Goal: Use online tool/utility

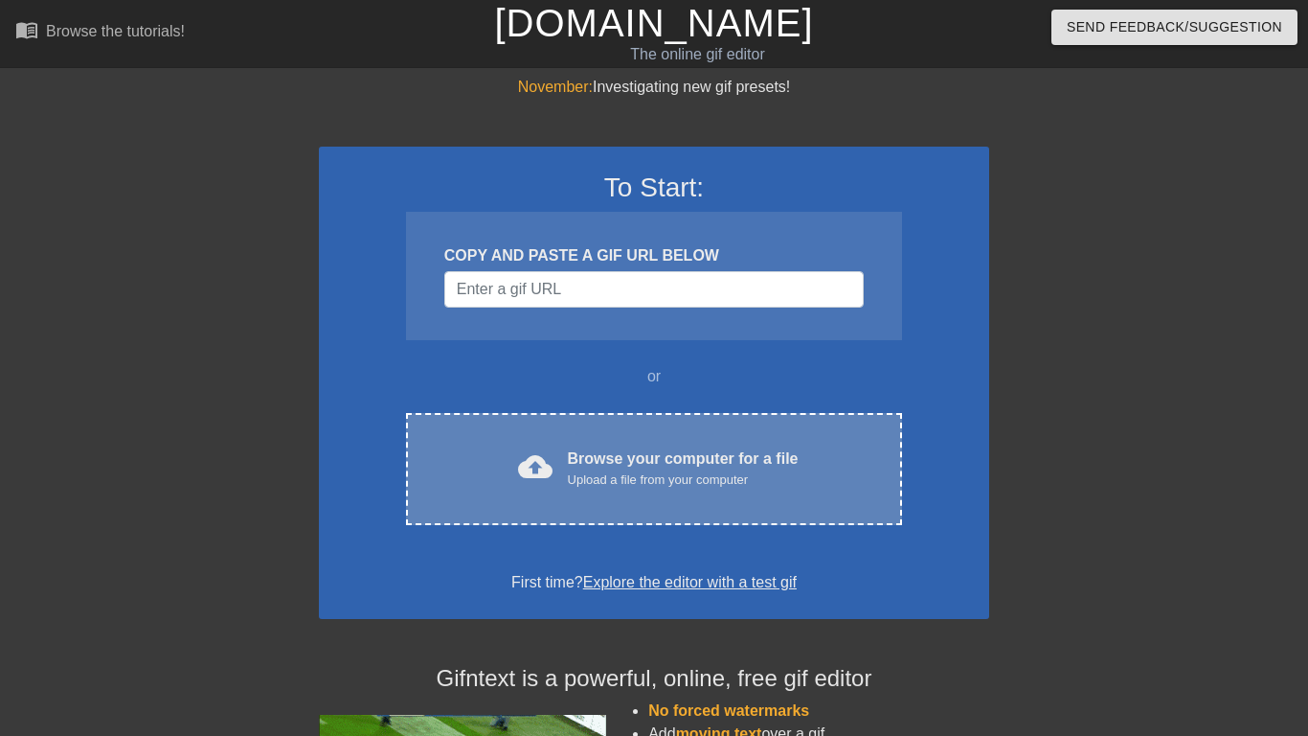
click at [506, 463] on div "cloud_upload Browse your computer for a file Upload a file from your computer" at bounding box center [654, 468] width 416 height 43
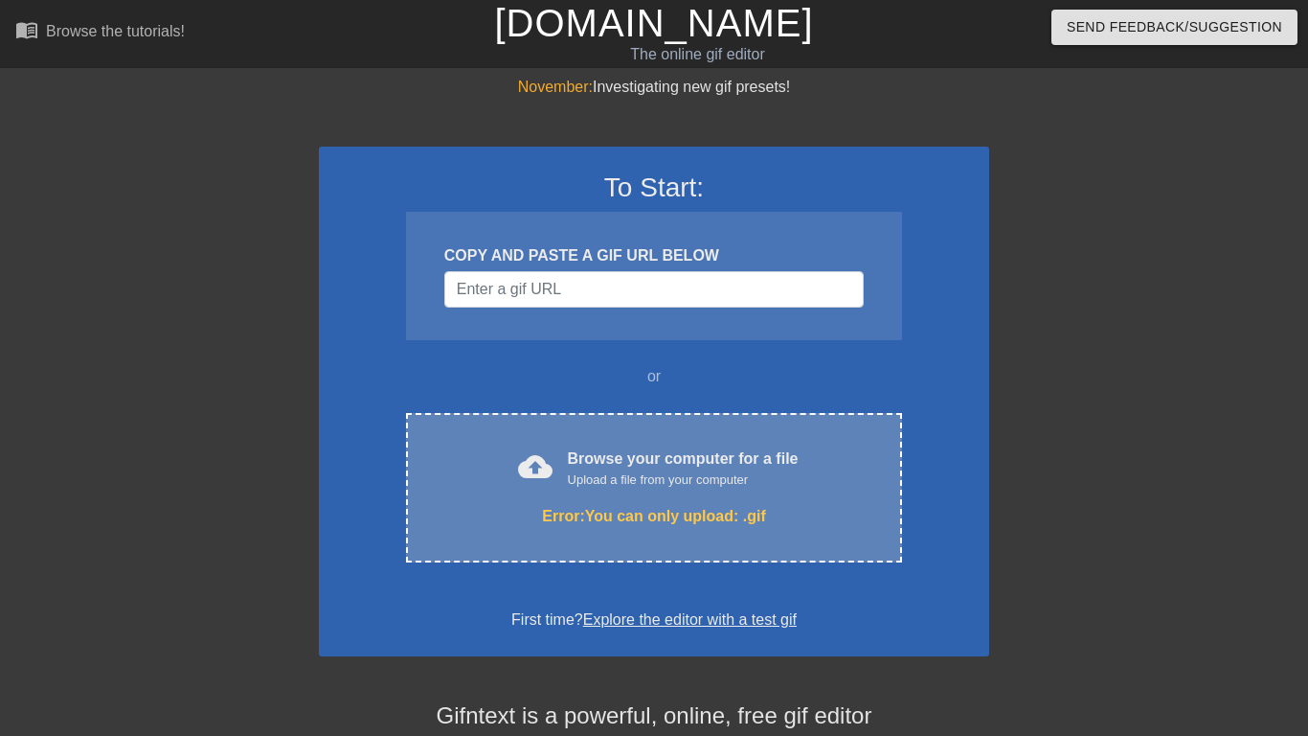
click at [617, 443] on div "cloud_upload Browse your computer for a file Upload a file from your computer E…" at bounding box center [654, 487] width 496 height 149
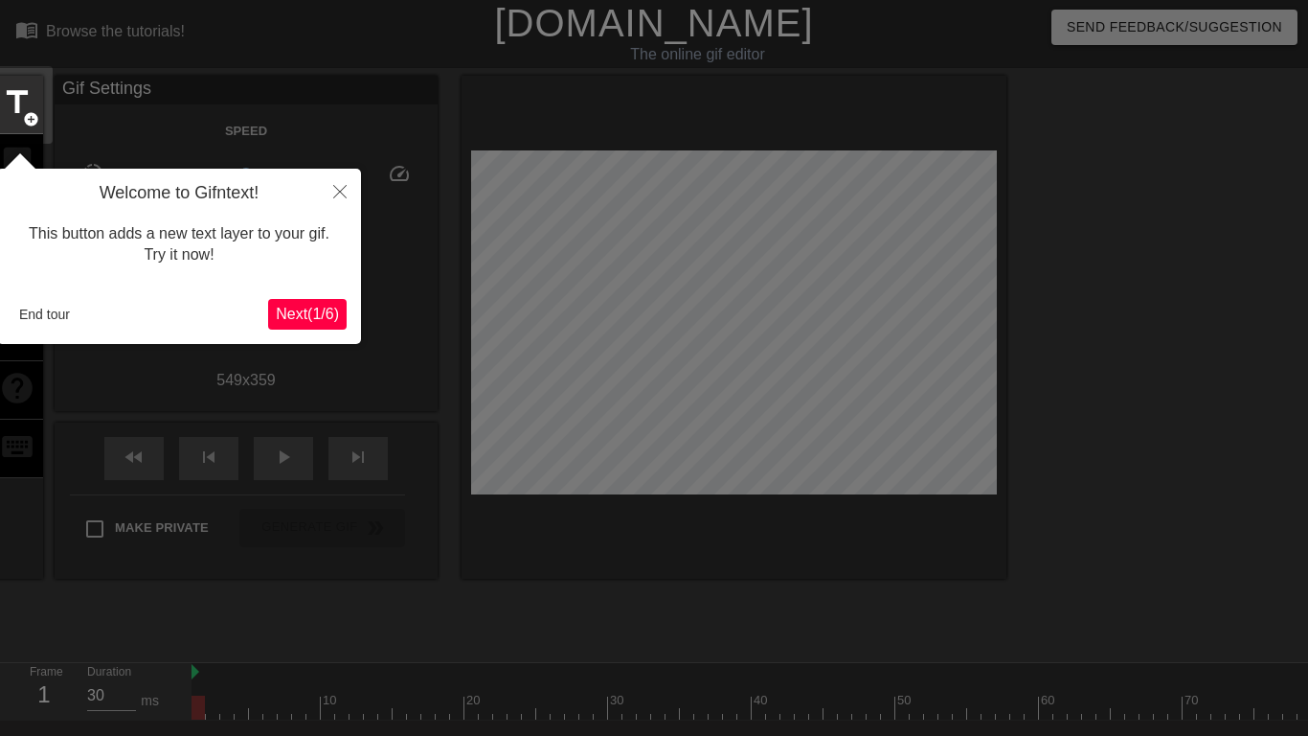
scroll to position [47, 0]
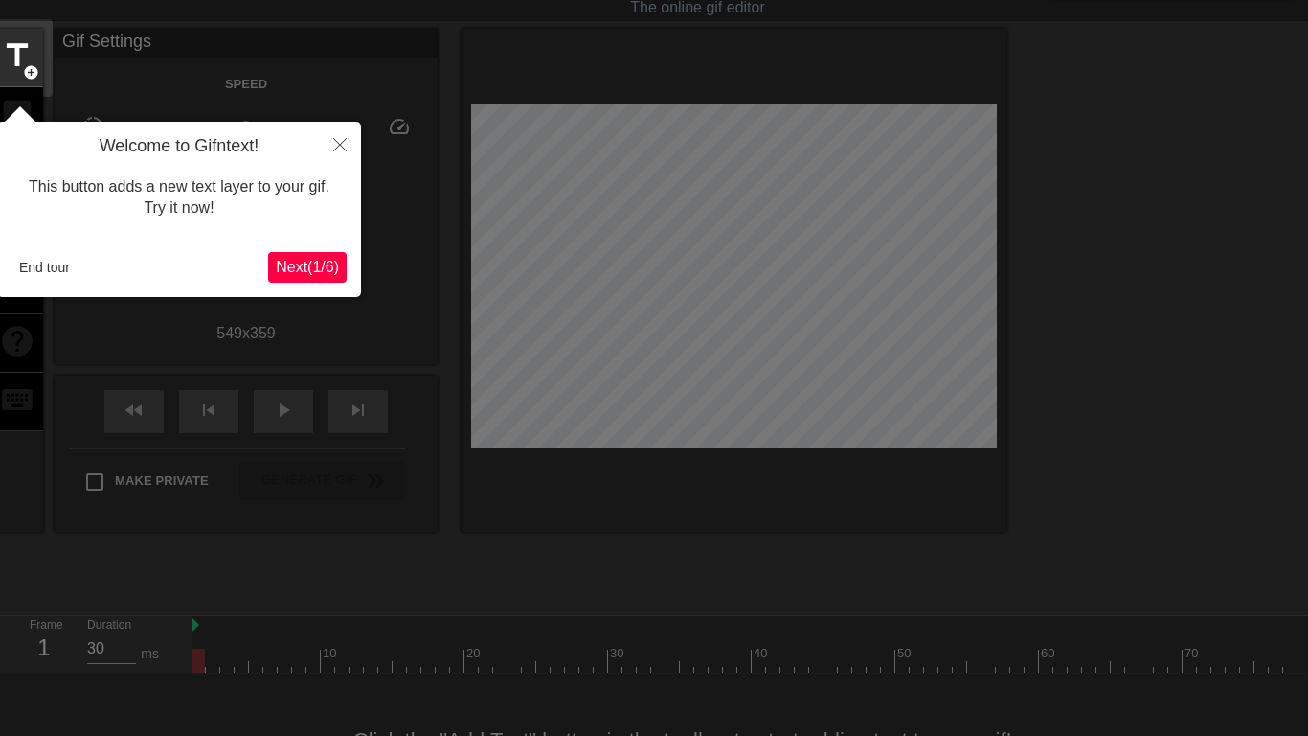
click at [367, 145] on div at bounding box center [654, 379] width 1308 height 853
click at [343, 142] on icon "Close" at bounding box center [339, 144] width 13 height 13
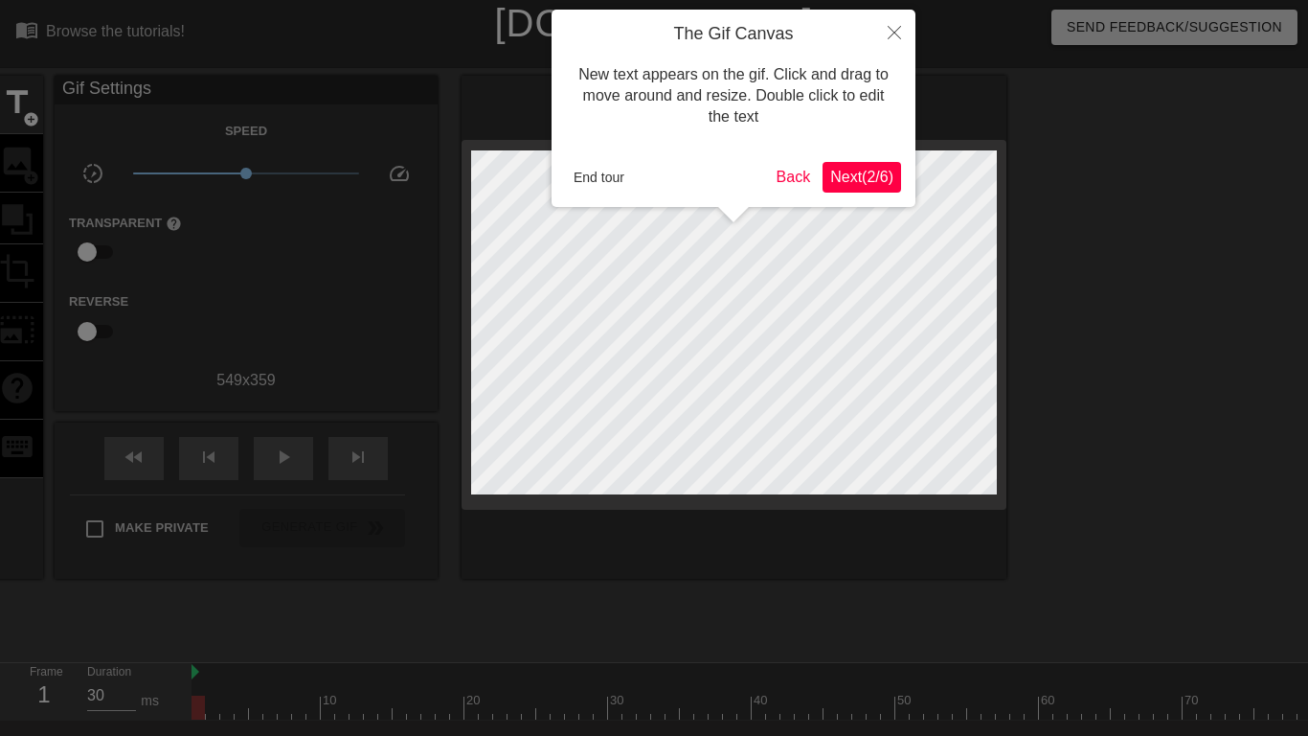
click at [879, 33] on button "Close" at bounding box center [894, 32] width 42 height 44
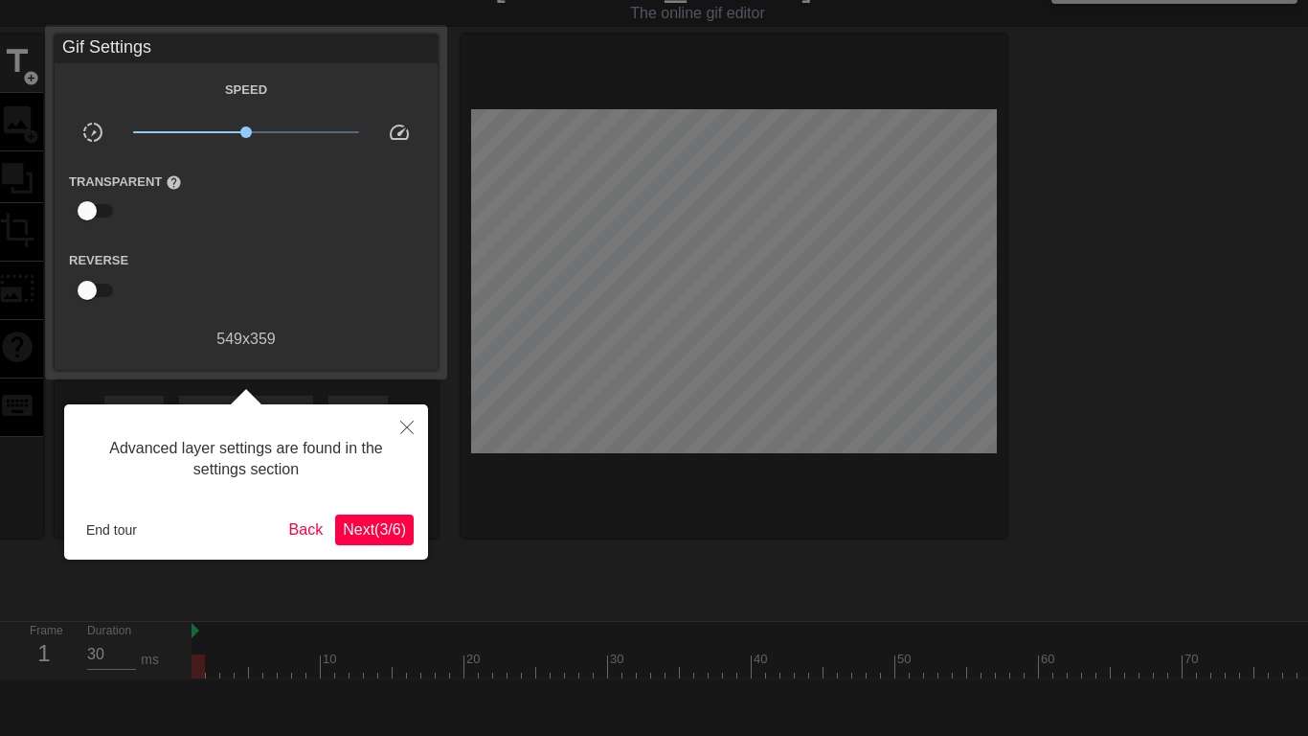
scroll to position [47, 0]
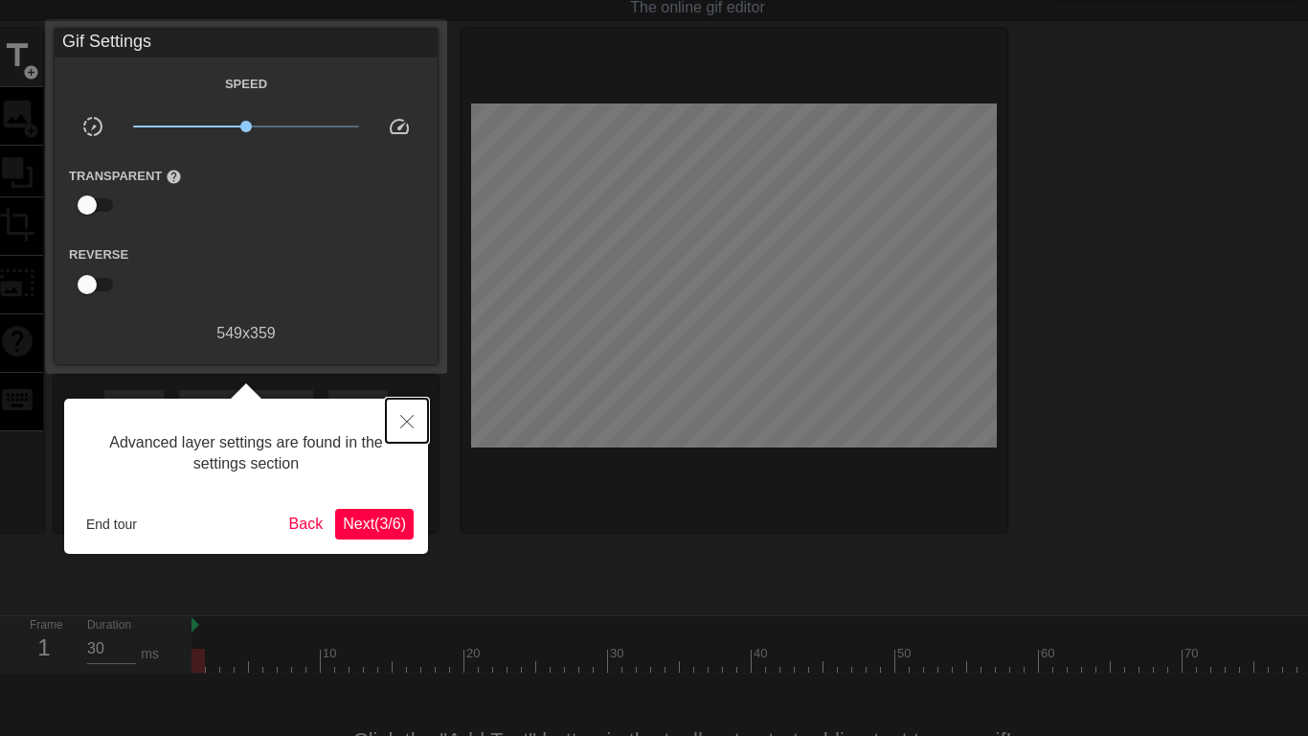
click at [404, 438] on button "Close" at bounding box center [407, 420] width 42 height 44
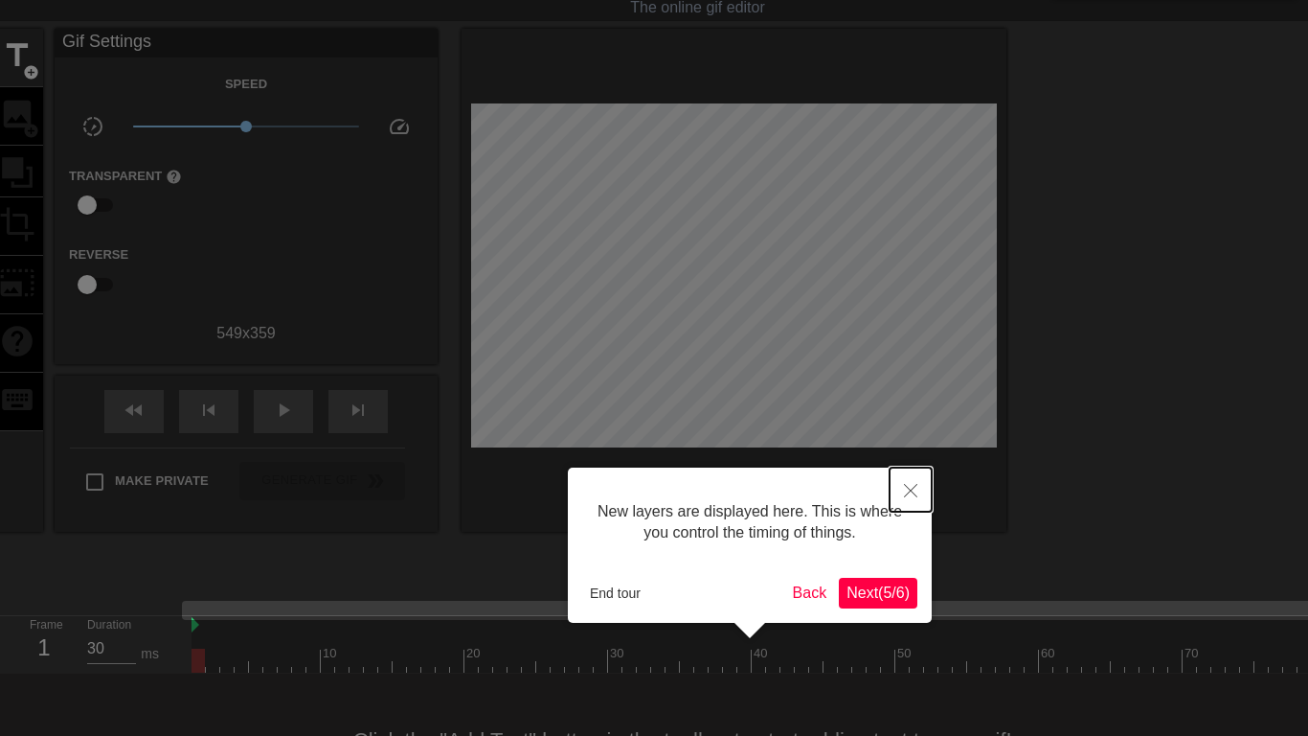
click at [911, 489] on icon "Close" at bounding box center [910, 490] width 13 height 13
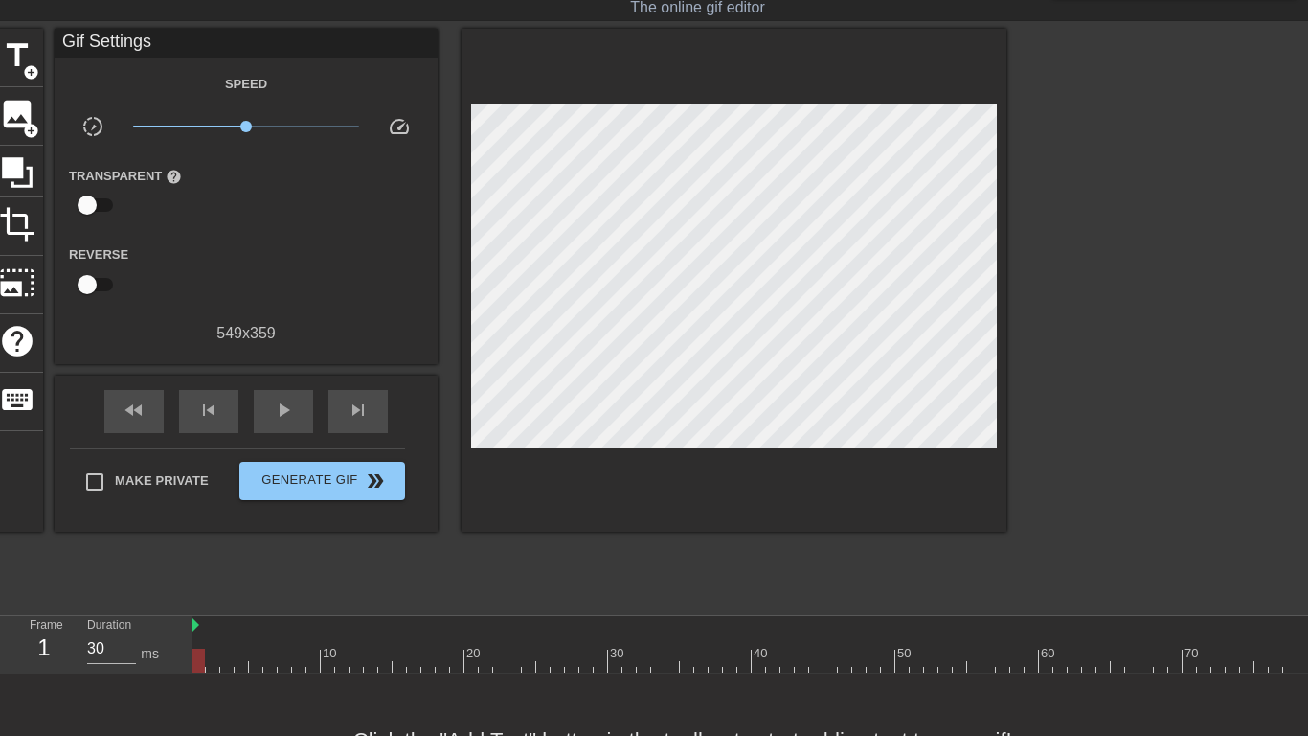
scroll to position [0, 14]
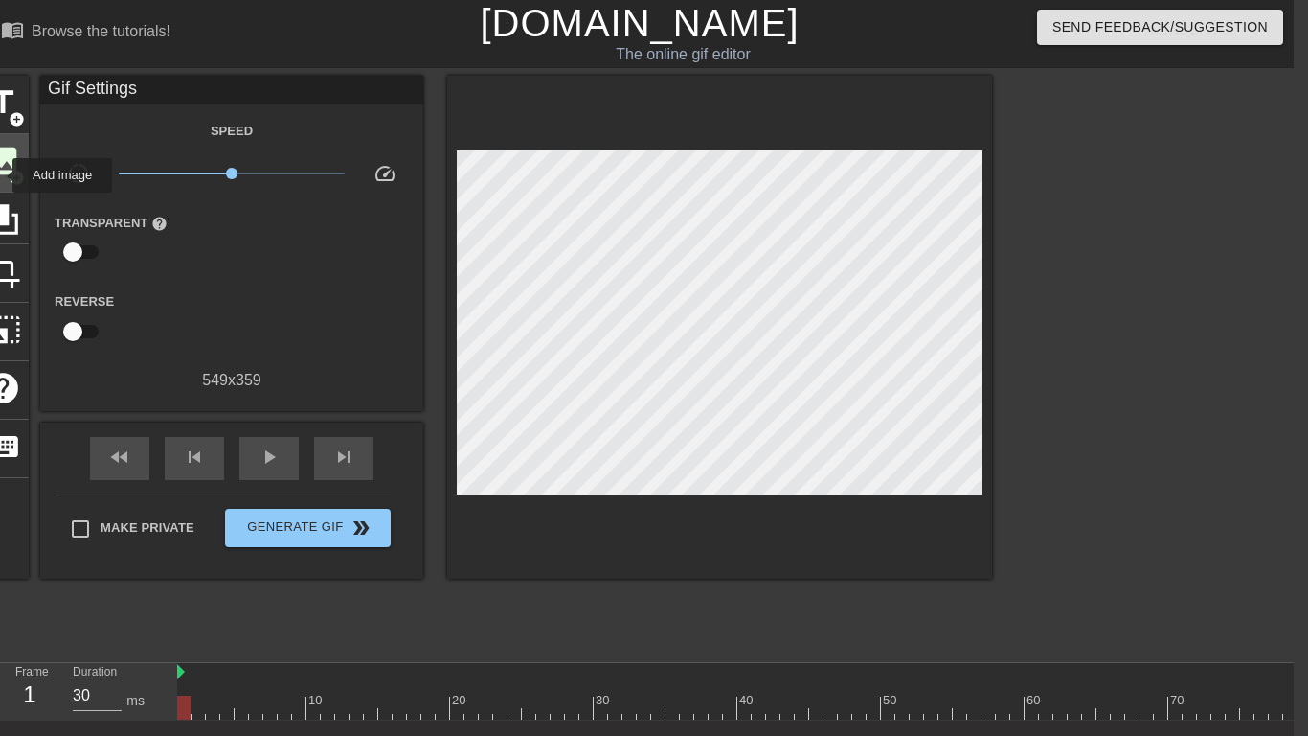
click at [0, 175] on span "image" at bounding box center [3, 161] width 36 height 36
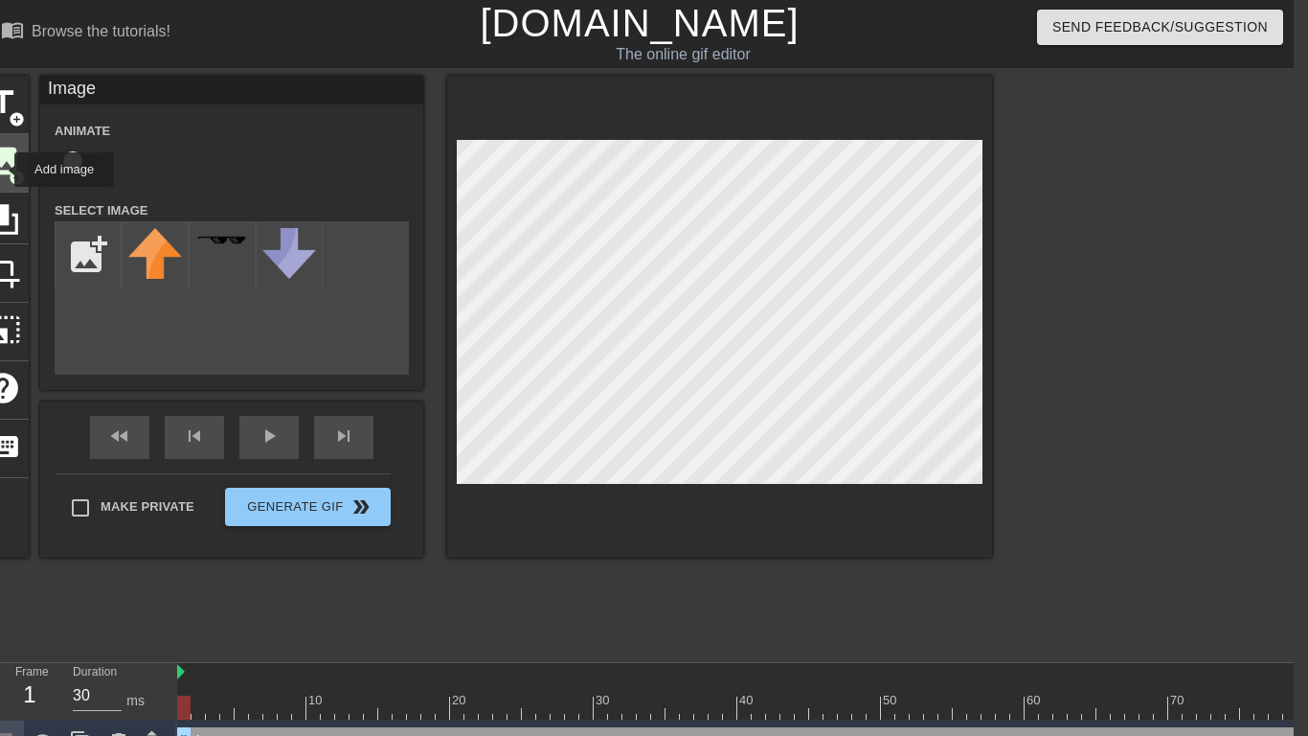
click at [0, 170] on span "image" at bounding box center [3, 161] width 36 height 36
click at [0, 171] on span "image" at bounding box center [3, 161] width 36 height 36
